Goal: Find specific page/section: Find specific page/section

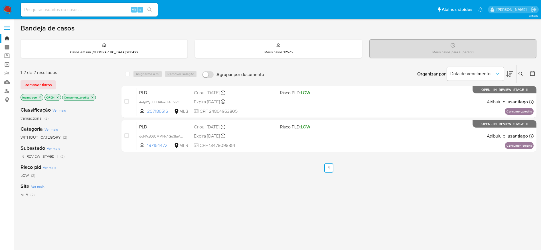
click at [138, 197] on div "select-all-cases-checkbox Asignarme a mí Remover seleção Agrupar por documento …" at bounding box center [328, 194] width 415 height 258
click at [8, 81] on link "Mulan" at bounding box center [34, 82] width 68 height 9
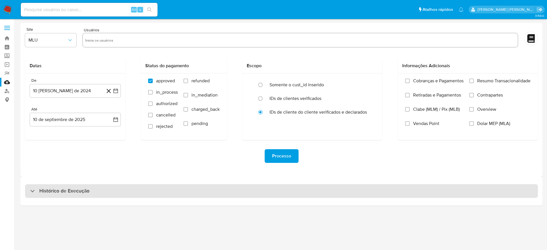
click at [64, 195] on div "Histórico de Execução" at bounding box center [281, 191] width 513 height 14
select select "10"
